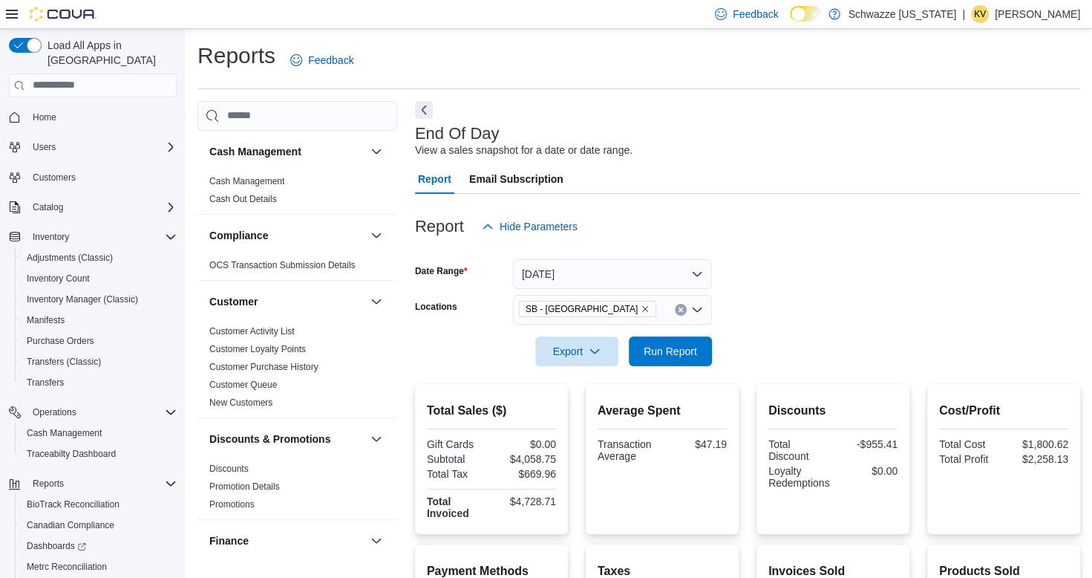
scroll to position [73, 0]
